Goal: Task Accomplishment & Management: Manage account settings

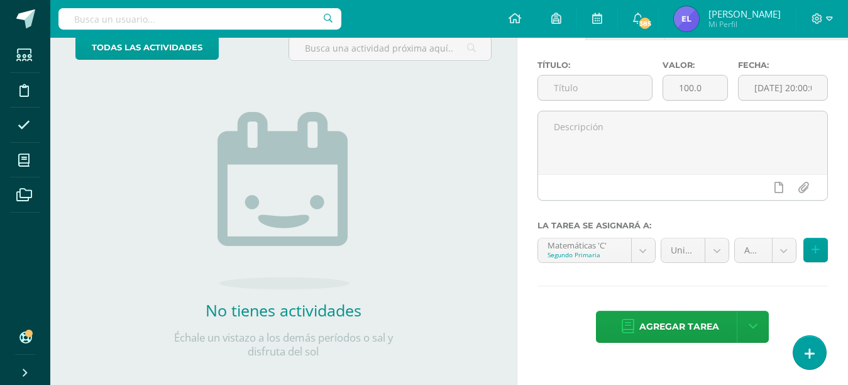
scroll to position [99, 0]
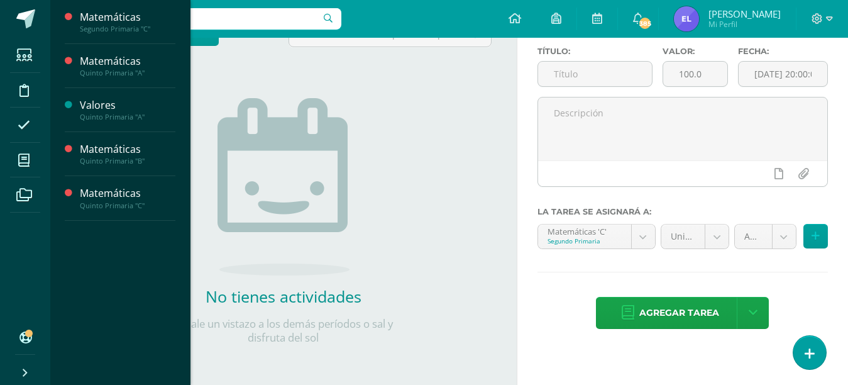
click at [32, 165] on span at bounding box center [24, 160] width 28 height 28
click at [123, 23] on div "Matemáticas" at bounding box center [128, 17] width 96 height 14
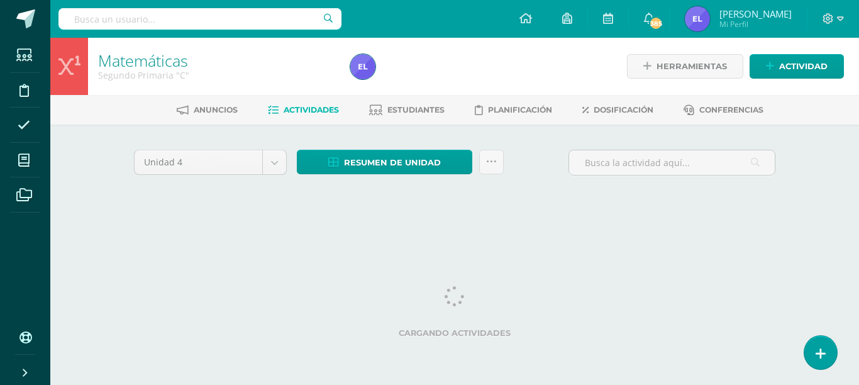
click at [306, 111] on span "Actividades" at bounding box center [311, 109] width 55 height 9
click at [276, 166] on body "Estudiantes Disciplina Asistencia Mis cursos Archivos Soporte Ayuda Reportar un…" at bounding box center [429, 117] width 859 height 235
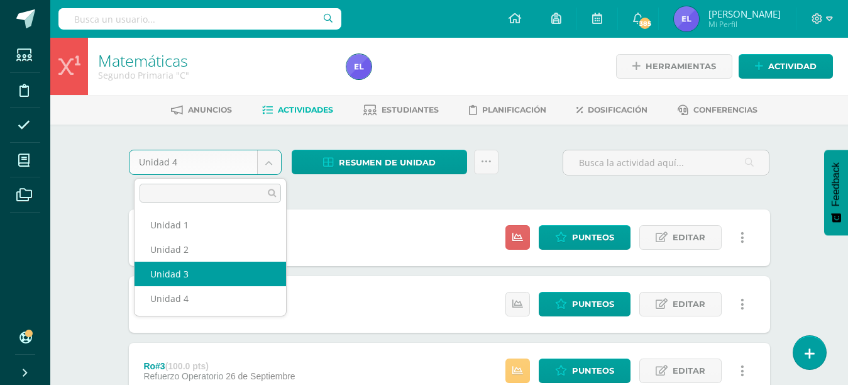
select select "Unidad 3"
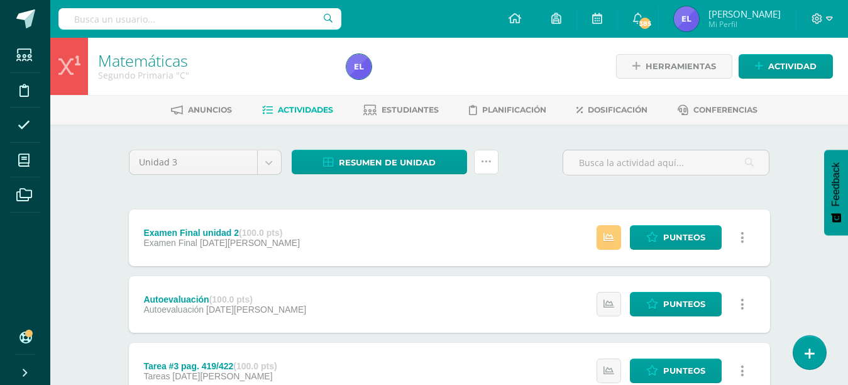
click at [481, 167] on icon at bounding box center [486, 162] width 11 height 11
click at [460, 201] on link "Enviar punteos a revision" at bounding box center [454, 202] width 138 height 30
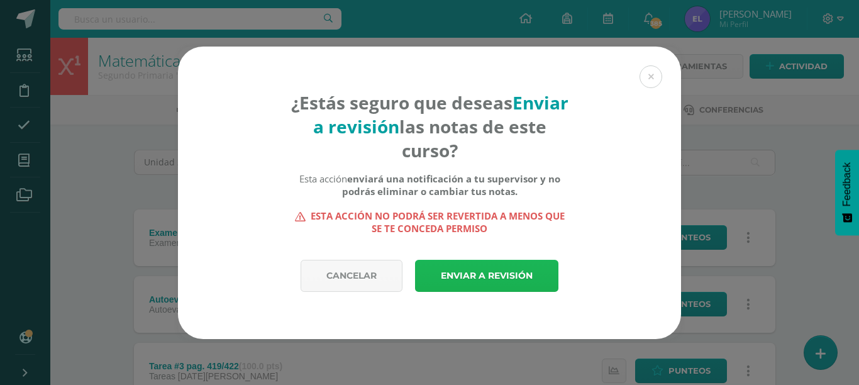
click at [447, 279] on link "Enviar a revisión" at bounding box center [486, 276] width 143 height 32
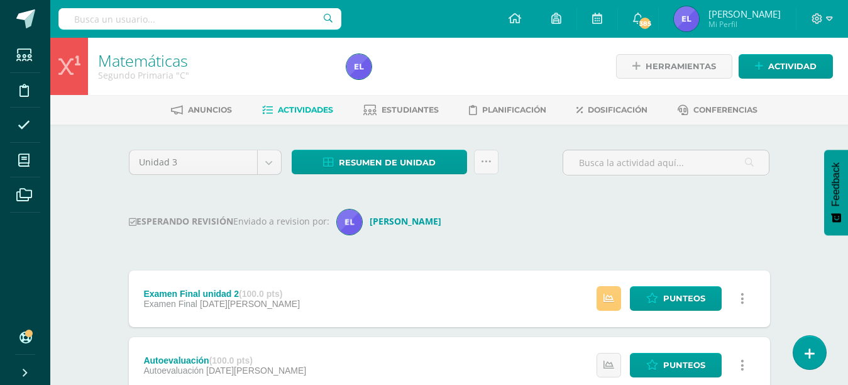
click at [304, 113] on span "Actividades" at bounding box center [305, 109] width 55 height 9
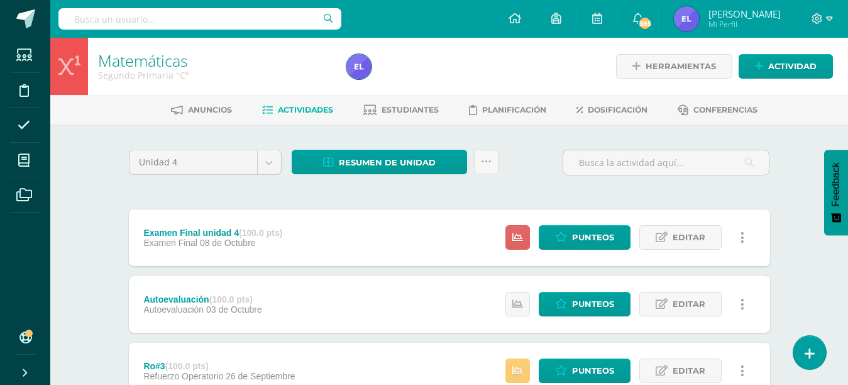
click at [266, 211] on div "Examen Final unidad 4 (100.0 pts) Examen Final [DATE]" at bounding box center [213, 237] width 169 height 57
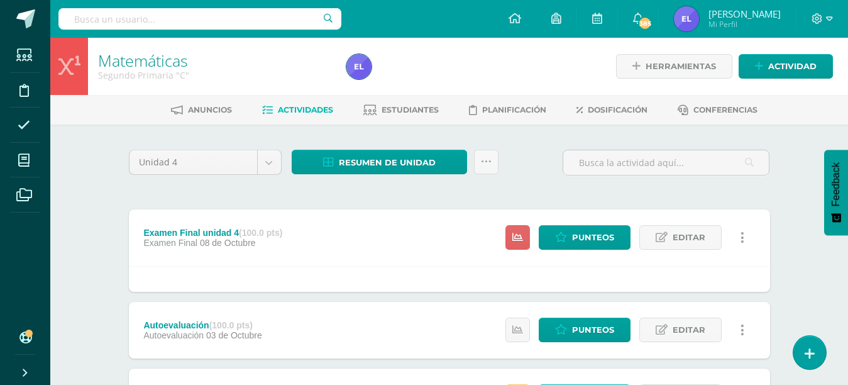
click at [266, 211] on div "Examen Final unidad 4 (100.0 pts) Examen Final [DATE]" at bounding box center [213, 237] width 169 height 57
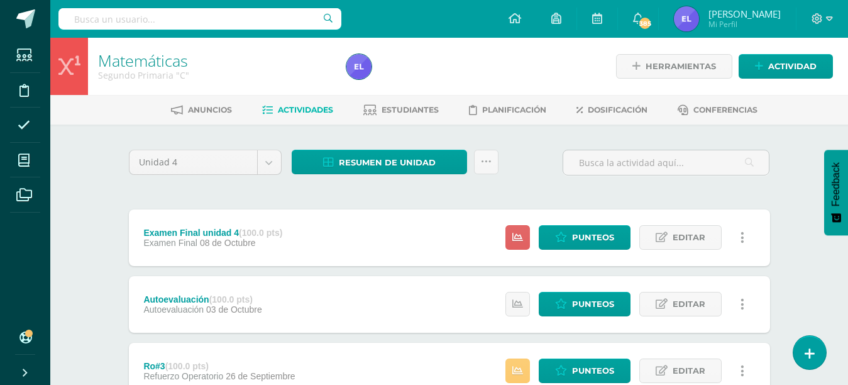
click at [270, 212] on div "Examen Final unidad 4 (100.0 pts) Examen Final [DATE]" at bounding box center [213, 237] width 169 height 57
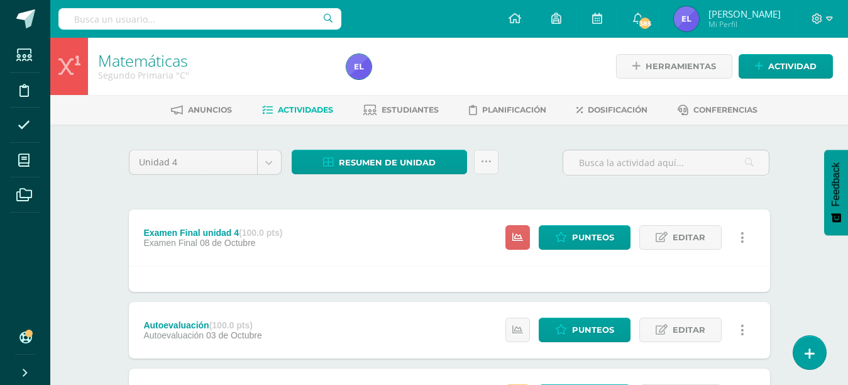
click at [272, 212] on div "Examen Final unidad 4 (100.0 pts) Examen Final [DATE]" at bounding box center [213, 237] width 169 height 57
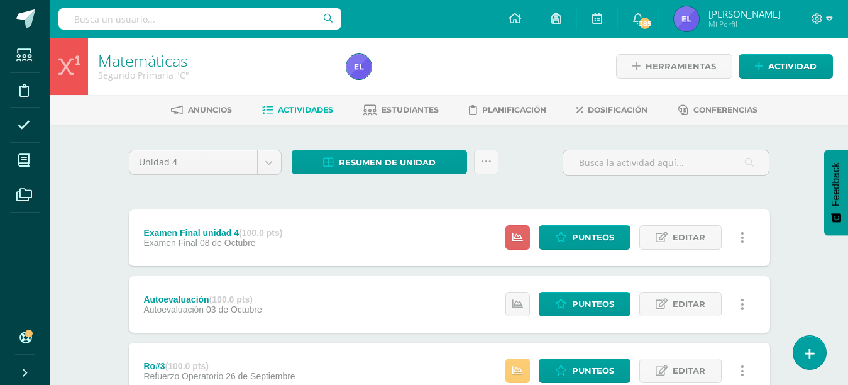
click at [273, 213] on div "Examen Final unidad 4 (100.0 pts) Examen Final [DATE]" at bounding box center [213, 237] width 169 height 57
